Goal: Task Accomplishment & Management: Manage account settings

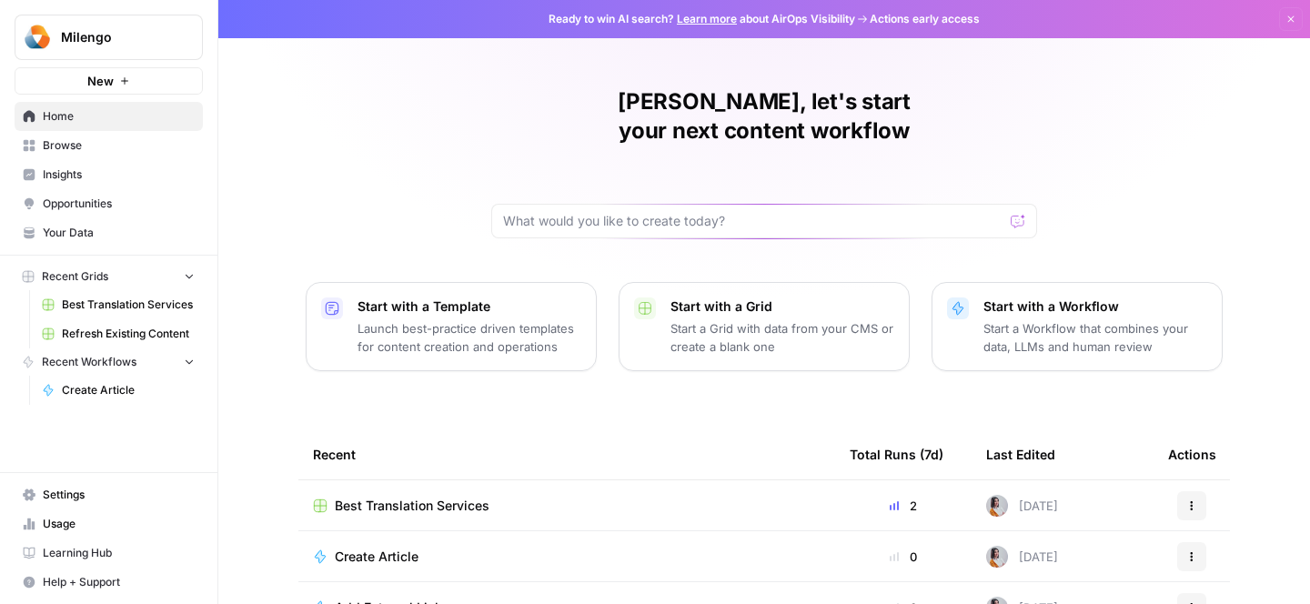
click at [143, 306] on span "Best Translation Services" at bounding box center [128, 305] width 133 height 16
click at [88, 493] on span "Settings" at bounding box center [119, 495] width 152 height 16
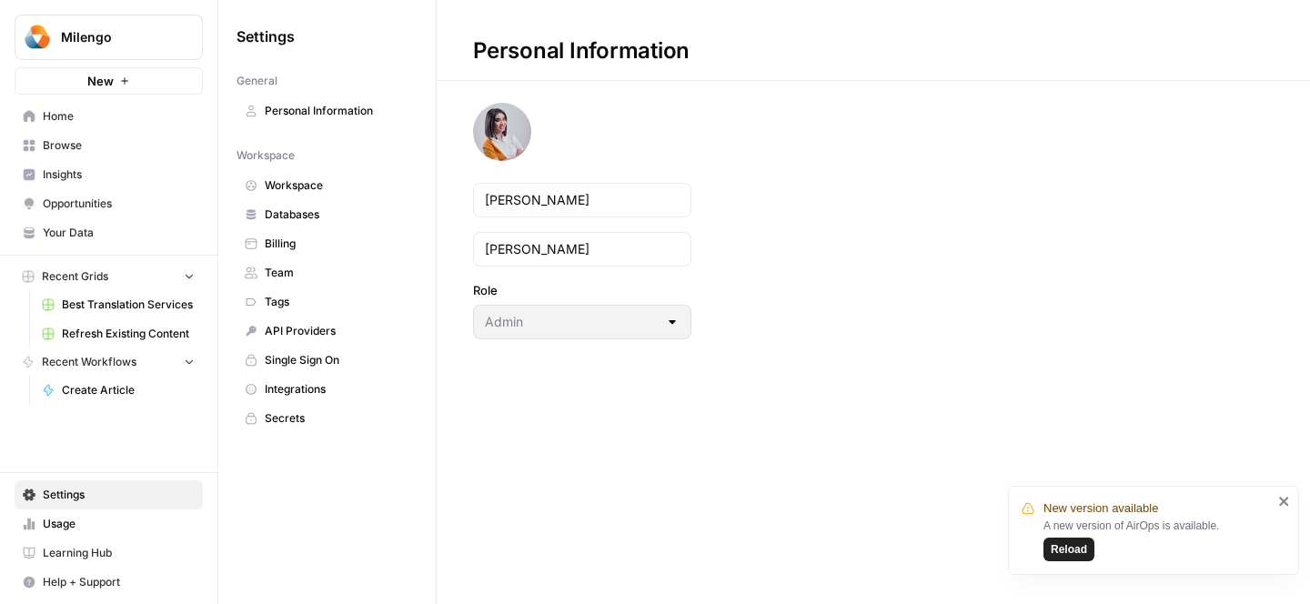
click at [334, 240] on span "Billing" at bounding box center [337, 244] width 145 height 16
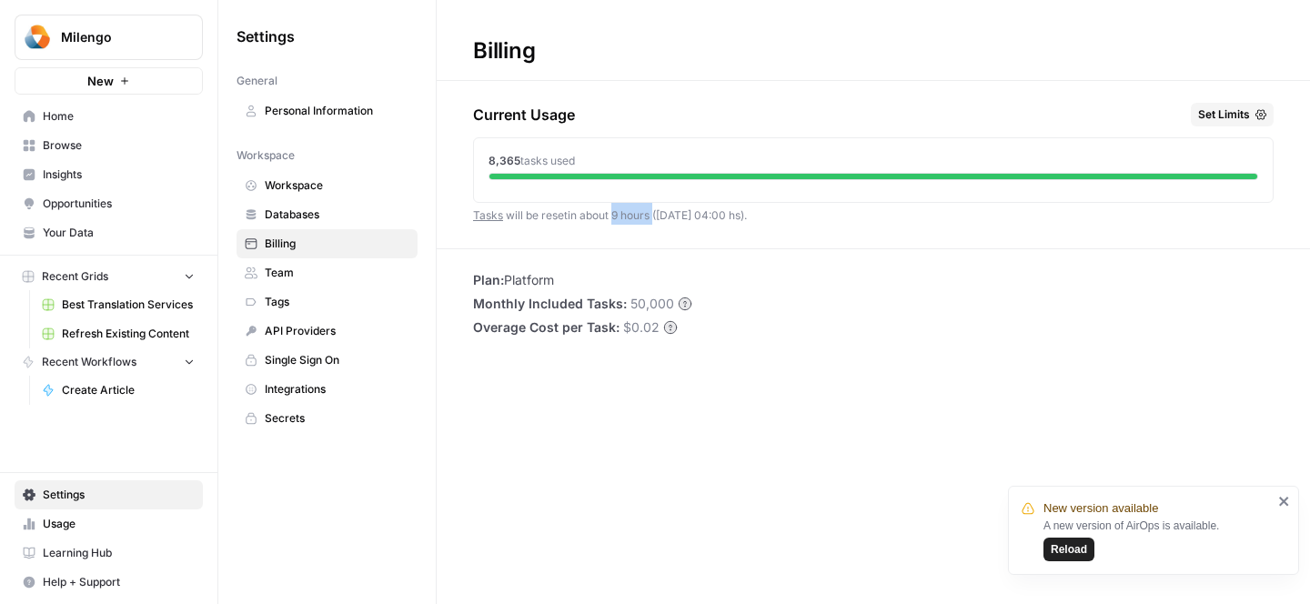
drag, startPoint x: 607, startPoint y: 216, endPoint x: 646, endPoint y: 216, distance: 39.1
click at [646, 216] on span "Tasks will be reset in about 9 hours (01 Oct 04:00 hs) ." at bounding box center [610, 215] width 274 height 14
drag, startPoint x: 751, startPoint y: 220, endPoint x: 638, endPoint y: 219, distance: 113.7
click at [638, 219] on div "Current Usage Set Limits 8,365 tasks used Tasks will be reset in about 9 hours …" at bounding box center [873, 176] width 800 height 146
click at [679, 301] on circle at bounding box center [685, 303] width 12 height 12
